Goal: Information Seeking & Learning: Learn about a topic

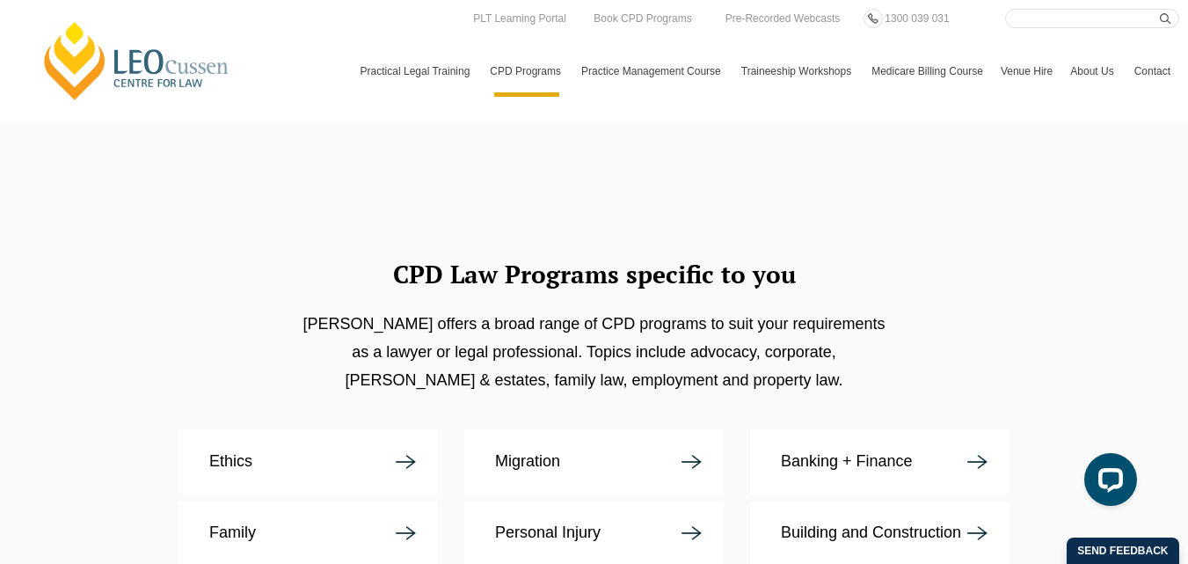
scroll to position [3037, 0]
click at [219, 525] on p "Family" at bounding box center [232, 534] width 47 height 18
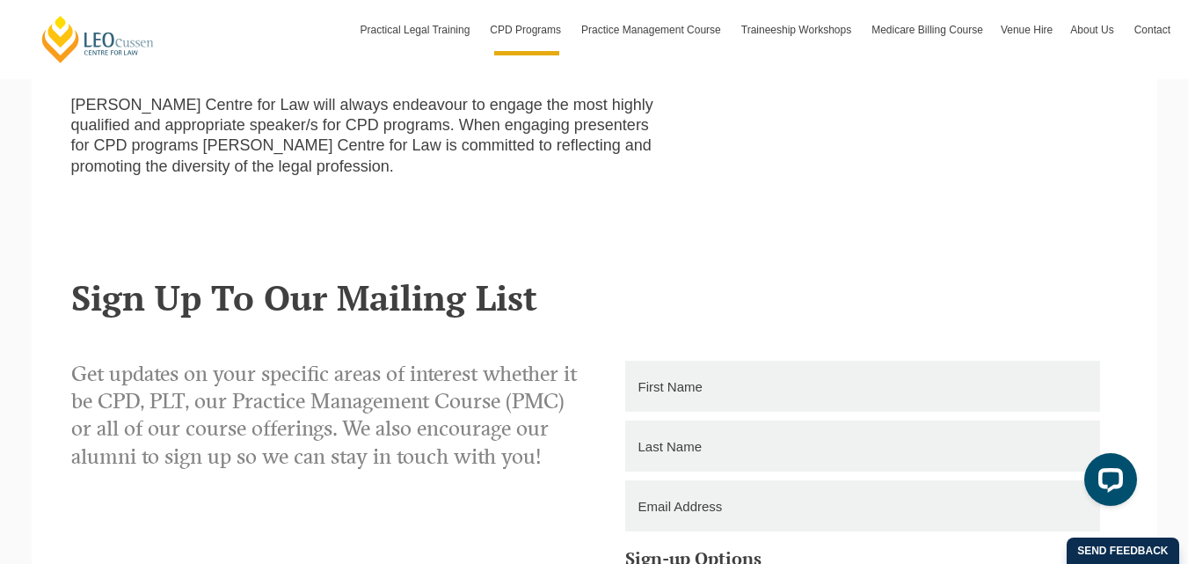
scroll to position [2463, 0]
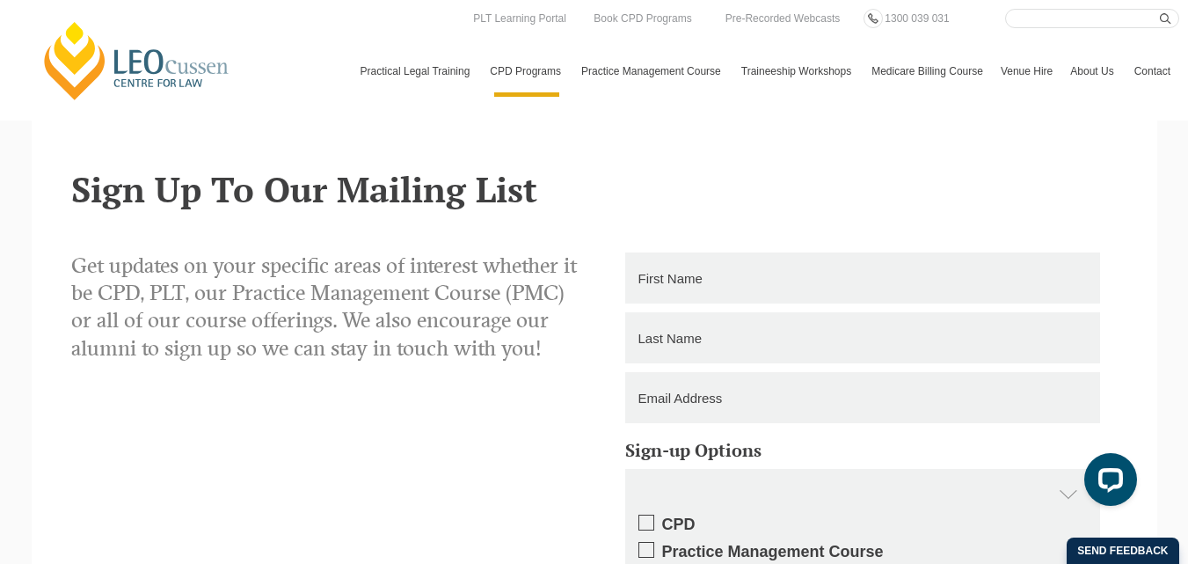
click at [1126, 77] on link "Contact" at bounding box center [1153, 71] width 54 height 51
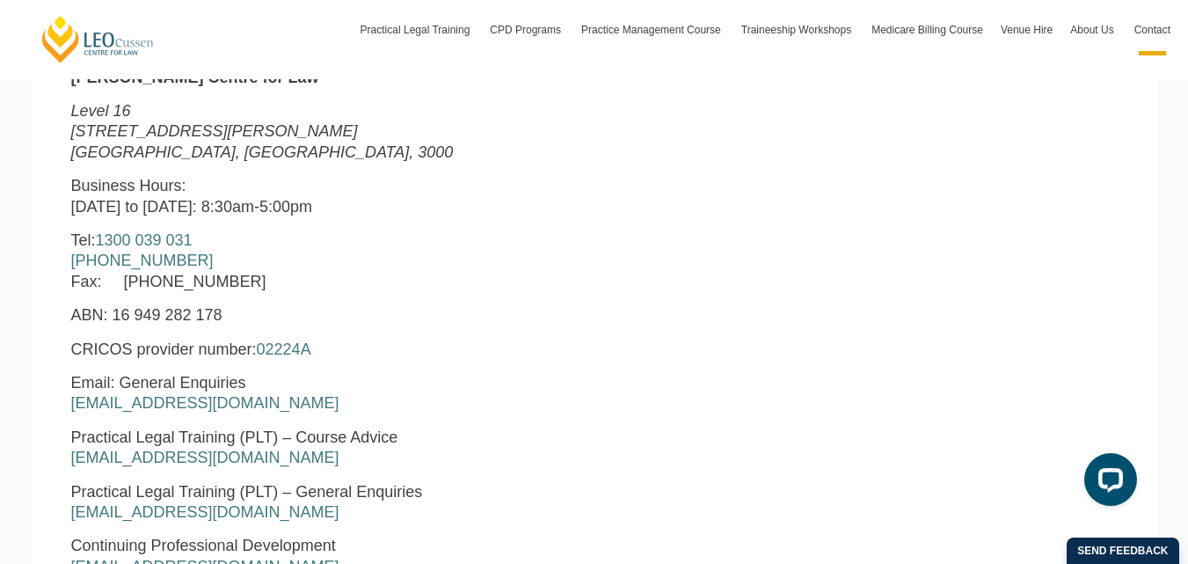
scroll to position [264, 0]
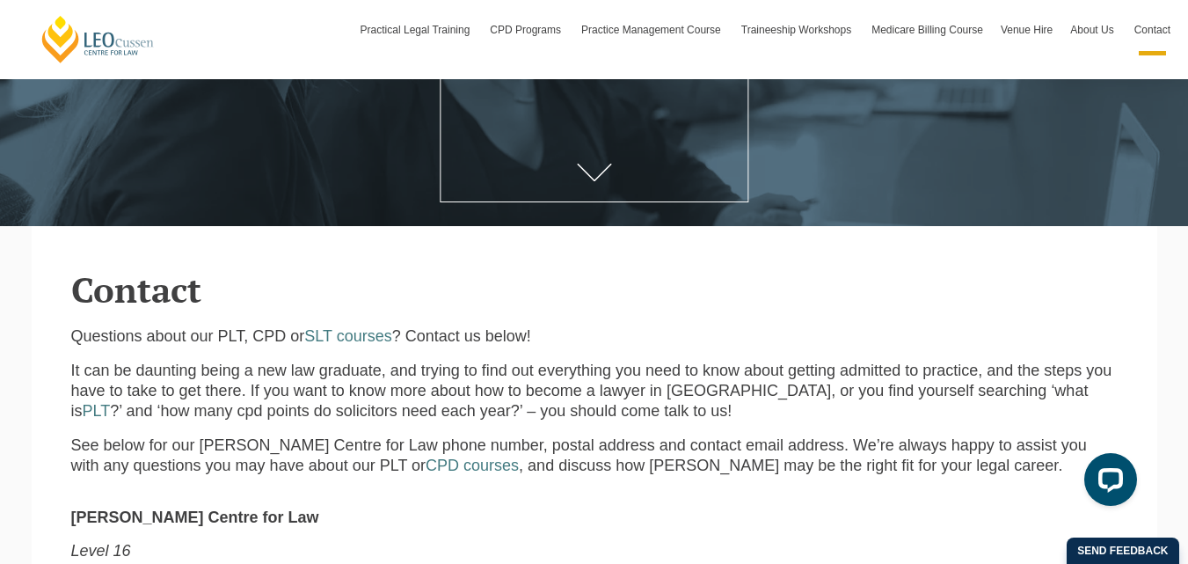
click at [226, 340] on p "Questions about our PLT, CPD or SLT courses ? Contact us below!" at bounding box center [594, 336] width 1047 height 20
click at [277, 338] on p "Questions about our PLT, CPD or SLT courses ? Contact us below!" at bounding box center [594, 336] width 1047 height 20
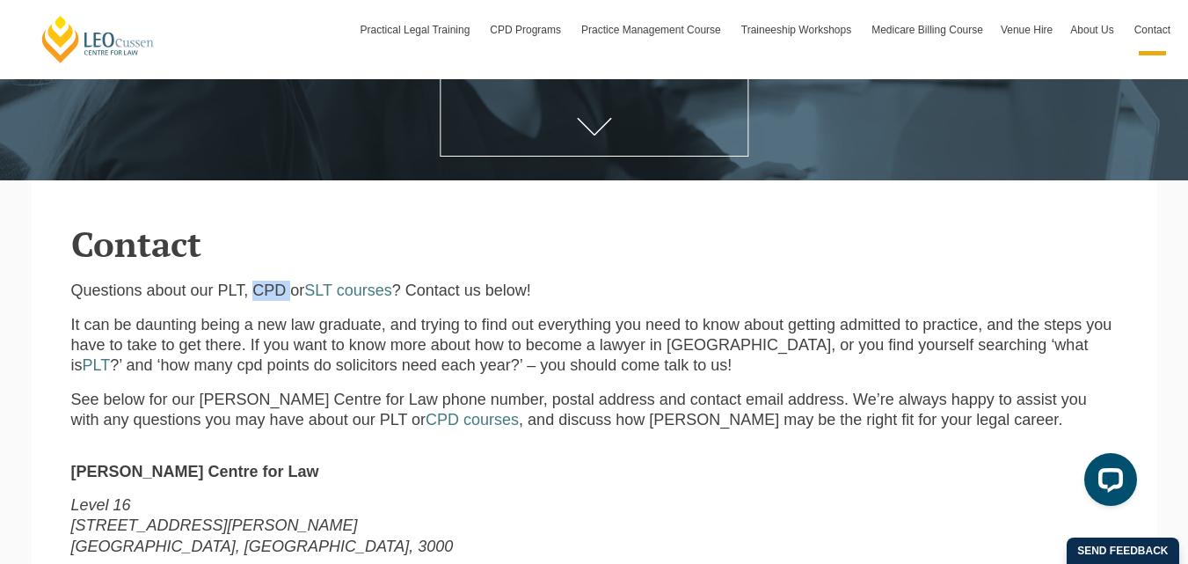
scroll to position [352, 0]
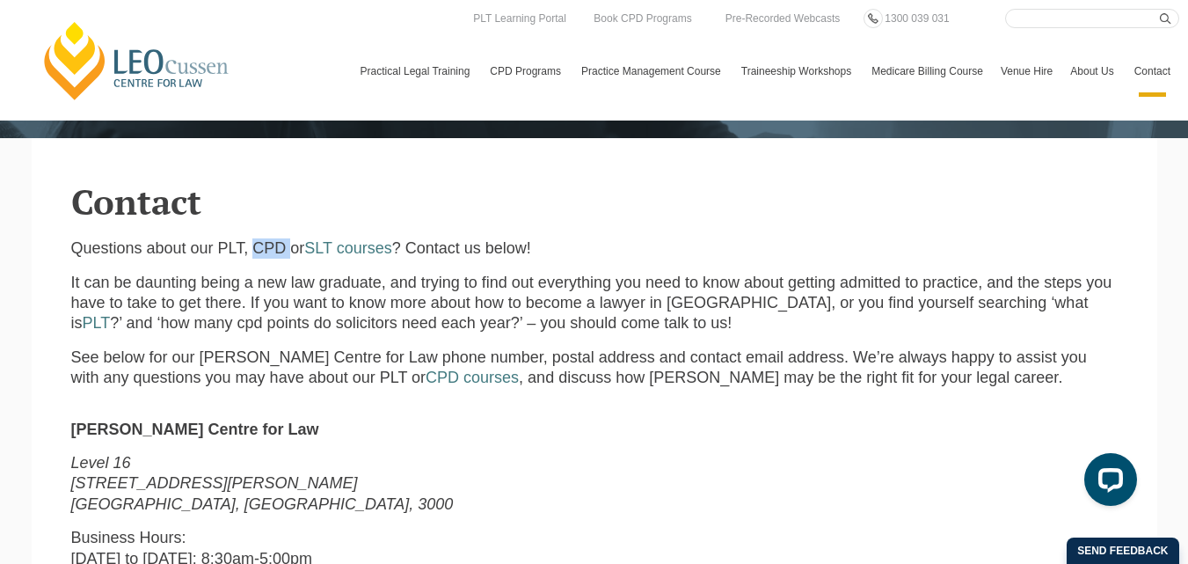
click at [138, 59] on link "[PERSON_NAME] Centre for Law" at bounding box center [137, 60] width 194 height 83
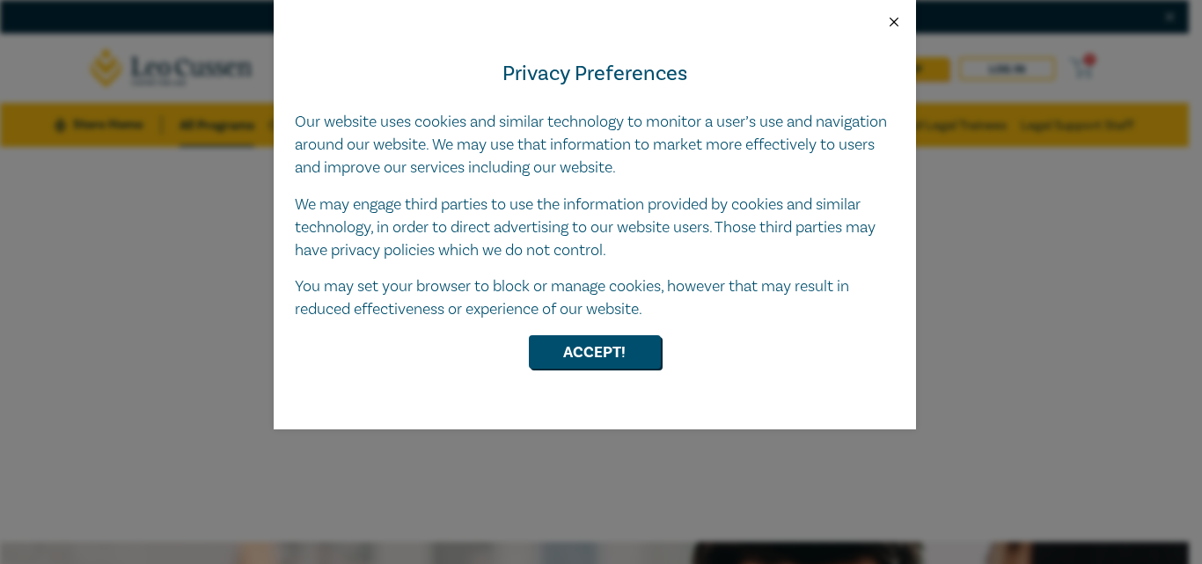
click at [895, 23] on button "Close" at bounding box center [894, 22] width 16 height 16
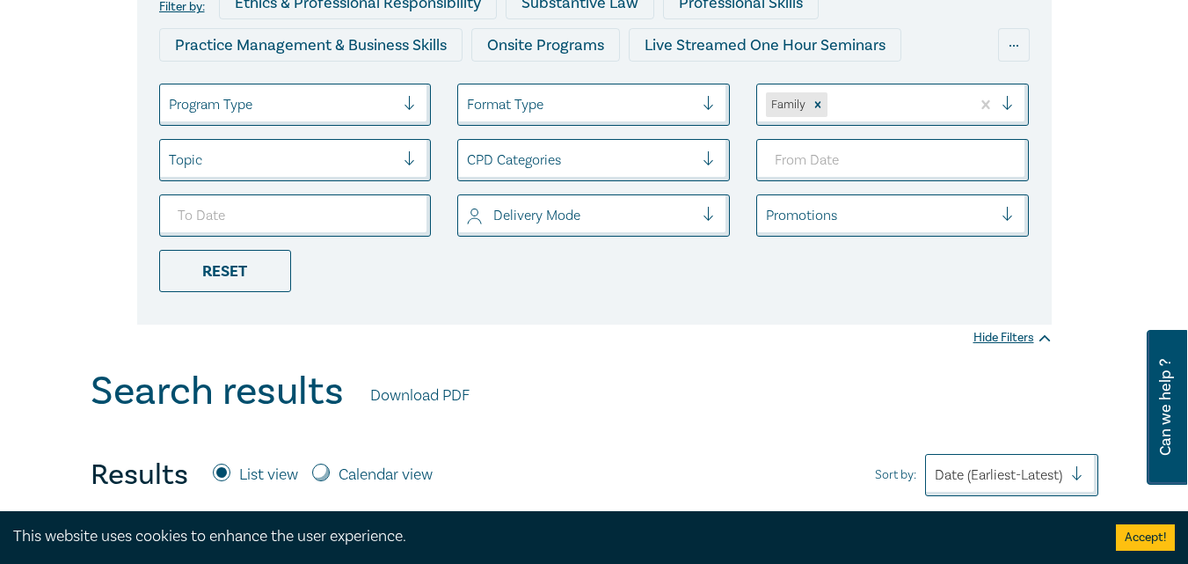
scroll to position [264, 0]
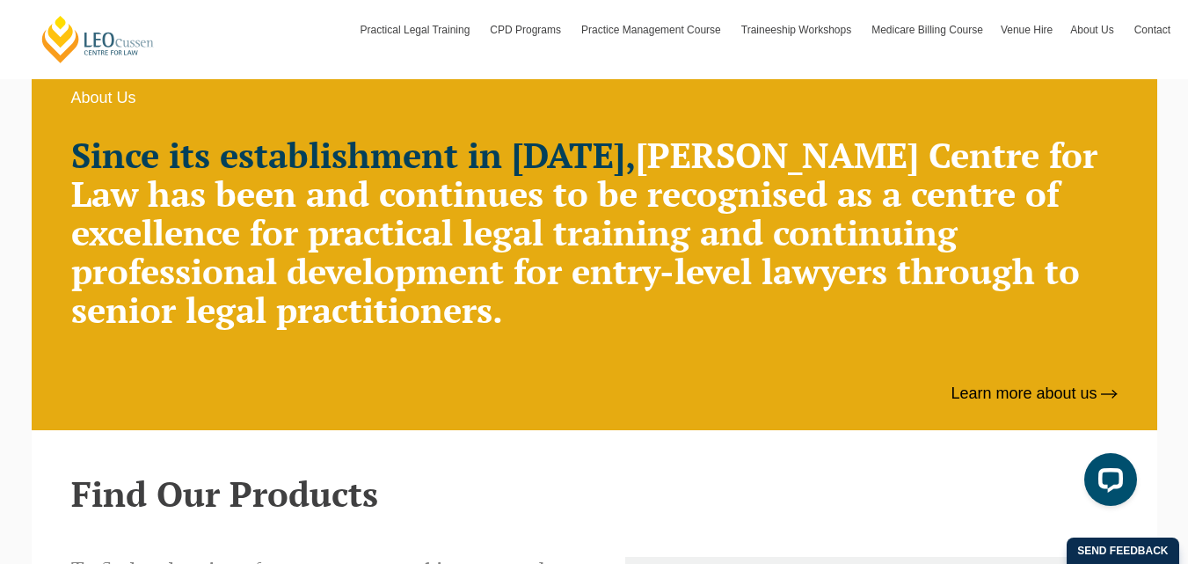
scroll to position [1144, 0]
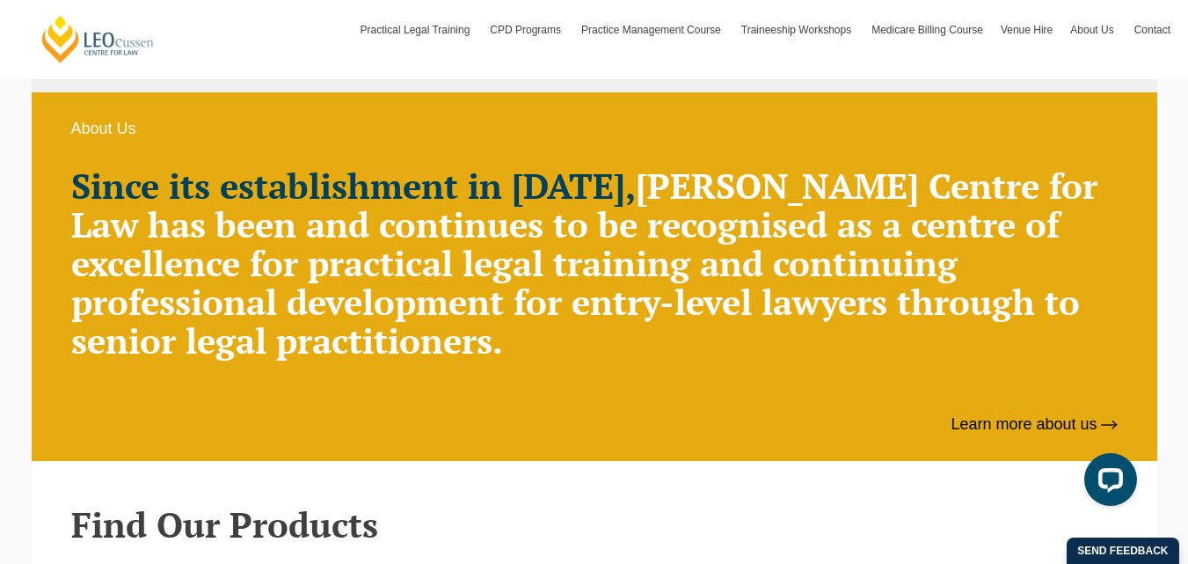
click at [557, 181] on strong "Since its establishment in 1972," at bounding box center [353, 185] width 565 height 47
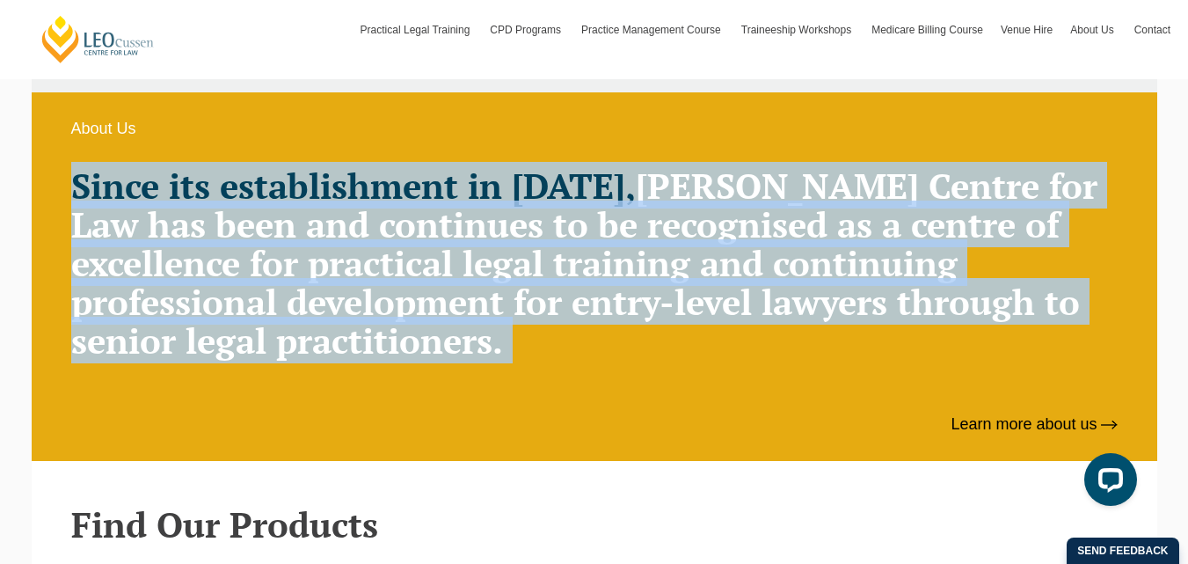
click at [557, 181] on strong "Since its establishment in 1972," at bounding box center [353, 185] width 565 height 47
click at [720, 208] on h2 "Since its establishment in 1972, Leo Cussen Centre for Law has been and continu…" at bounding box center [594, 263] width 1047 height 194
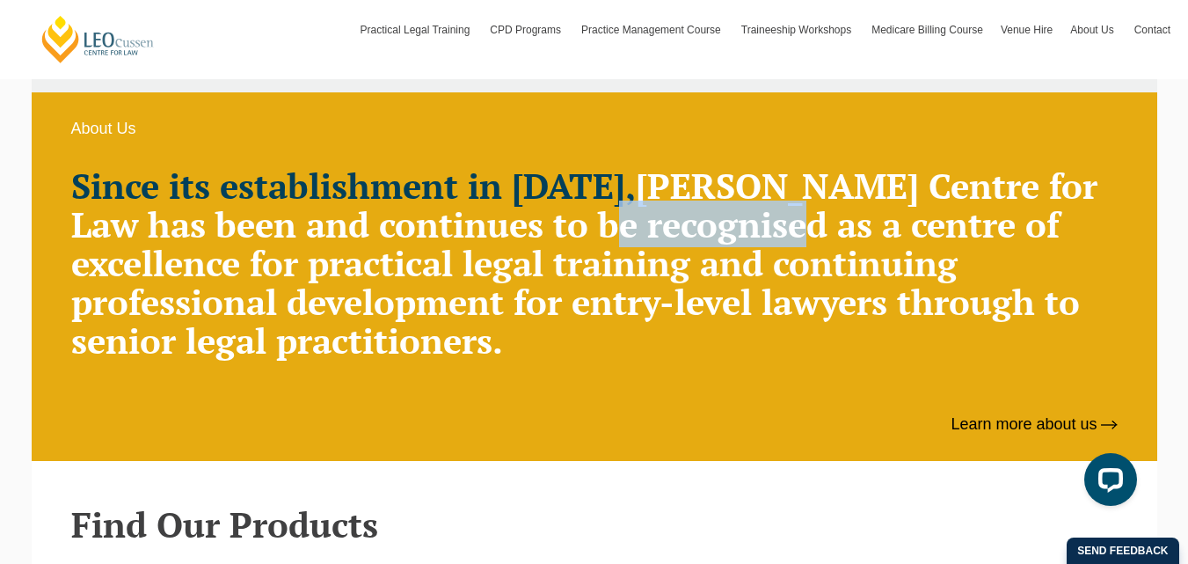
click at [720, 208] on h2 "Since its establishment in 1972, Leo Cussen Centre for Law has been and continu…" at bounding box center [594, 263] width 1047 height 194
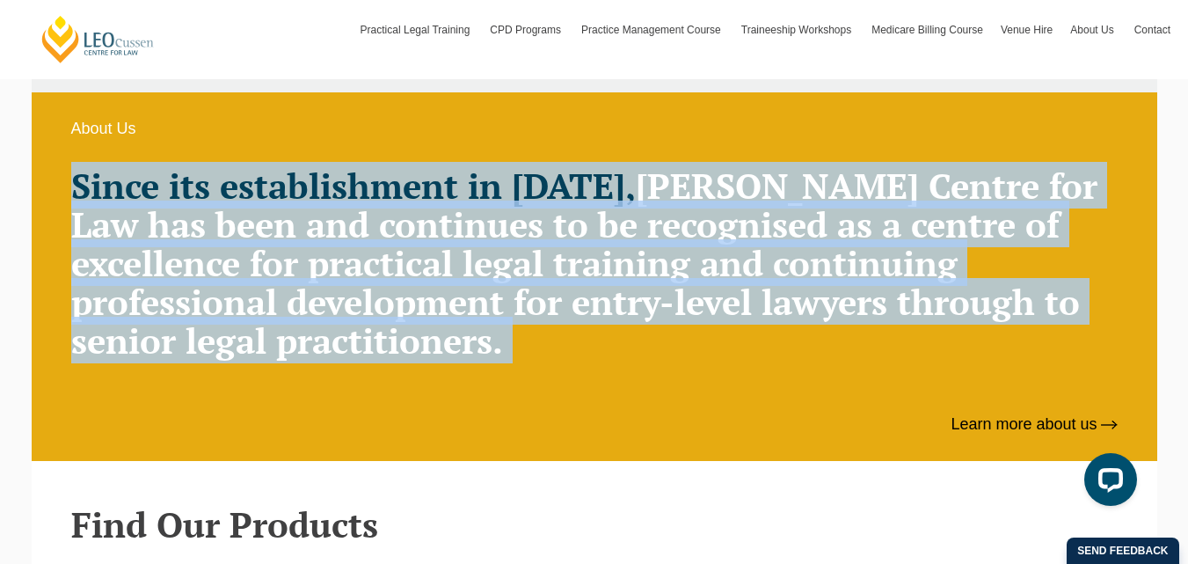
click at [720, 208] on h2 "Since its establishment in 1972, Leo Cussen Centre for Law has been and continu…" at bounding box center [594, 263] width 1047 height 194
click at [678, 229] on h2 "Since its establishment in 1972, Leo Cussen Centre for Law has been and continu…" at bounding box center [594, 263] width 1047 height 194
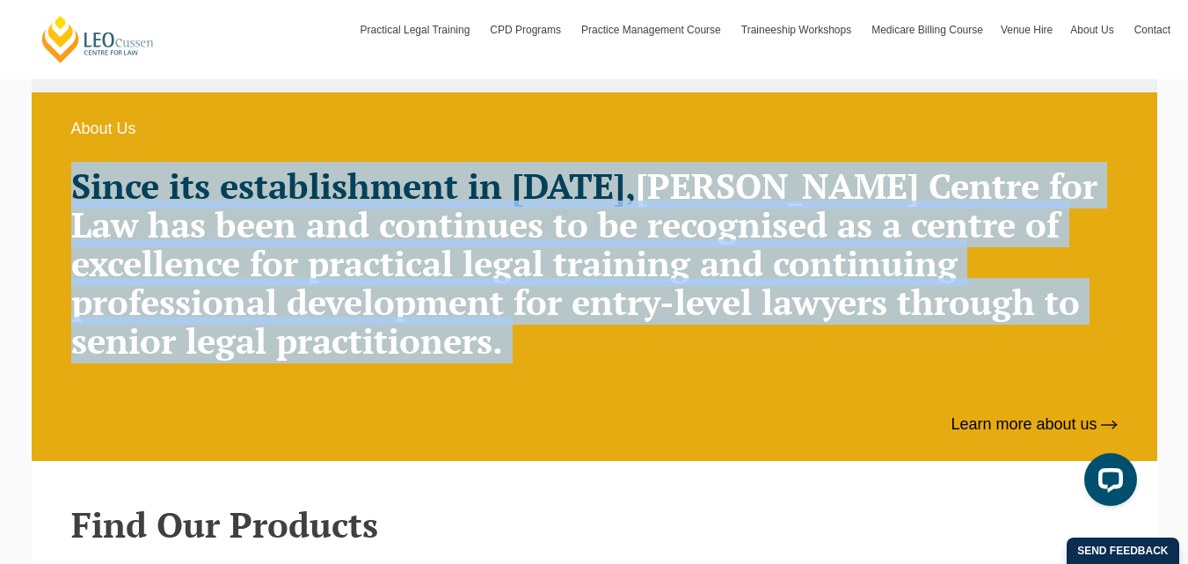
click at [678, 229] on h2 "Since its establishment in 1972, Leo Cussen Centre for Law has been and continu…" at bounding box center [594, 263] width 1047 height 194
click at [638, 252] on h2 "Since its establishment in 1972, Leo Cussen Centre for Law has been and continu…" at bounding box center [594, 263] width 1047 height 194
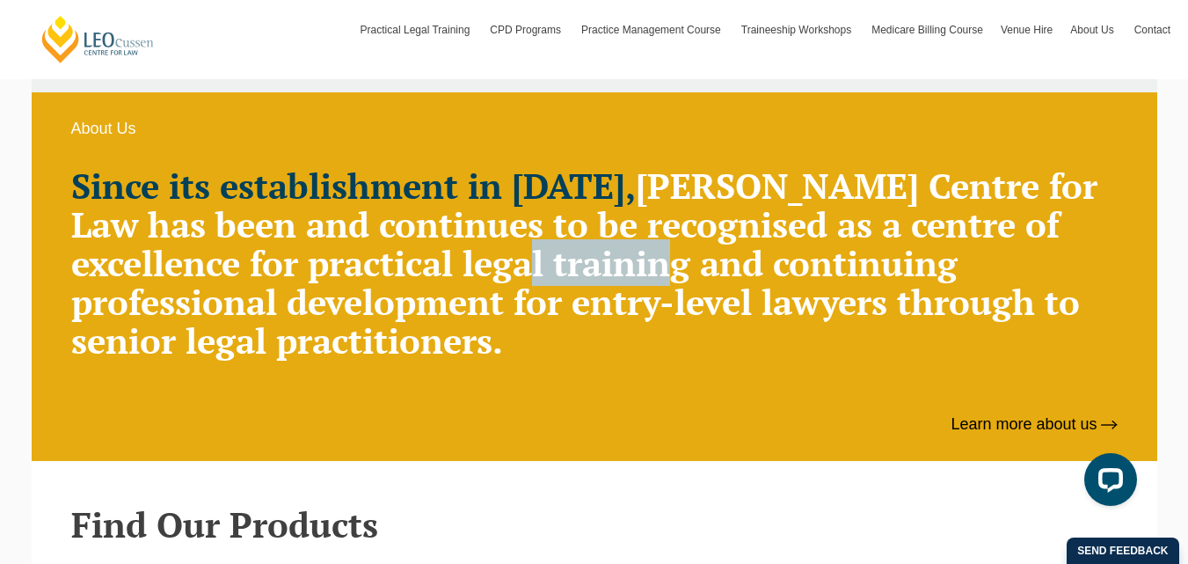
click at [638, 252] on h2 "Since its establishment in 1972, Leo Cussen Centre for Law has been and continu…" at bounding box center [594, 263] width 1047 height 194
click at [615, 263] on h2 "Since its establishment in 1972, Leo Cussen Centre for Law has been and continu…" at bounding box center [594, 263] width 1047 height 194
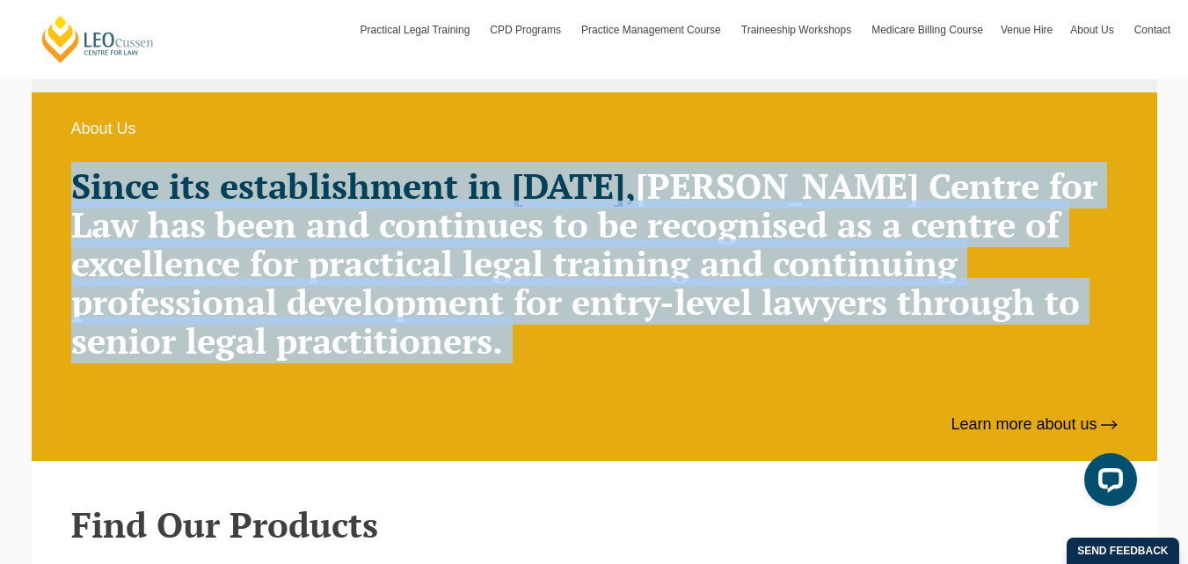
click at [615, 263] on h2 "Since its establishment in 1972, Leo Cussen Centre for Law has been and continu…" at bounding box center [594, 263] width 1047 height 194
click at [814, 291] on h2 "Since its establishment in 1972, Leo Cussen Centre for Law has been and continu…" at bounding box center [594, 263] width 1047 height 194
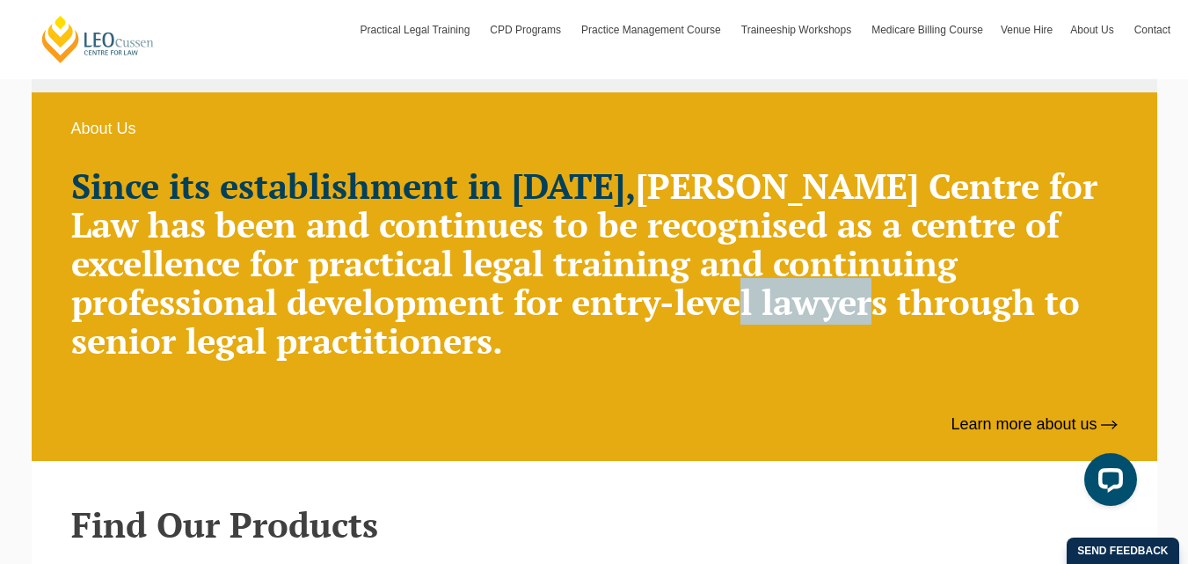
click at [814, 291] on h2 "Since its establishment in 1972, Leo Cussen Centre for Law has been and continu…" at bounding box center [594, 263] width 1047 height 194
